Goal: Communication & Community: Ask a question

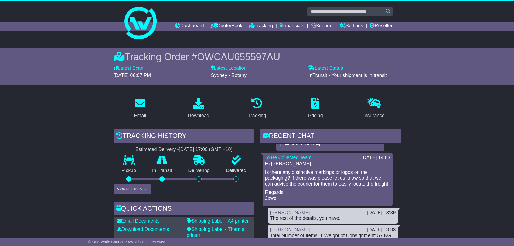
scroll to position [81, 0]
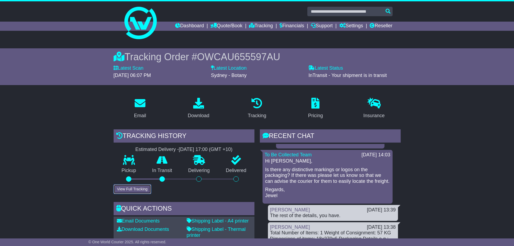
click at [134, 187] on button "View Full Tracking" at bounding box center [132, 188] width 37 height 9
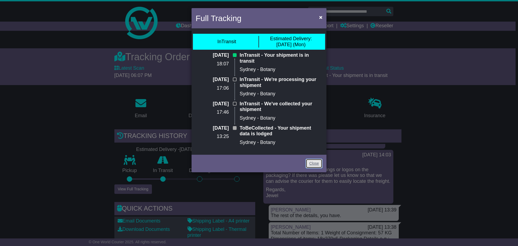
click at [322, 166] on link "Close" at bounding box center [314, 163] width 17 height 9
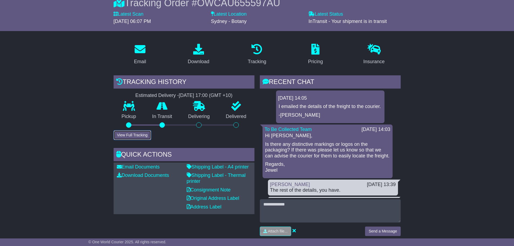
scroll to position [0, 0]
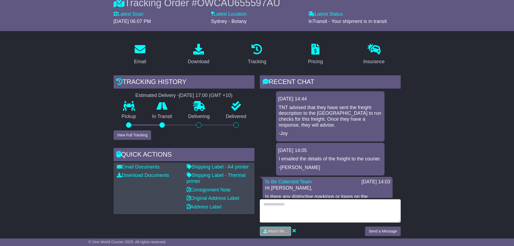
click at [316, 215] on textarea at bounding box center [330, 210] width 141 height 23
drag, startPoint x: 271, startPoint y: 204, endPoint x: 208, endPoint y: 195, distance: 63.9
type textarea "**********"
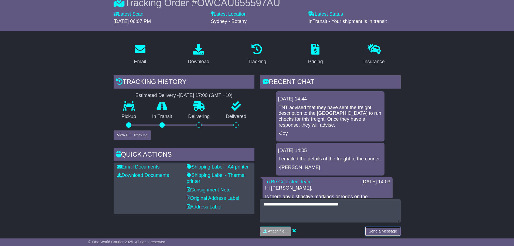
click at [386, 235] on button "Send a Message" at bounding box center [382, 230] width 35 height 9
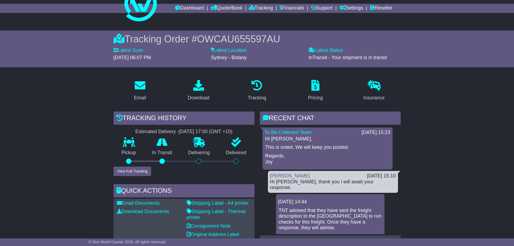
scroll to position [27, 0]
